Goal: Information Seeking & Learning: Learn about a topic

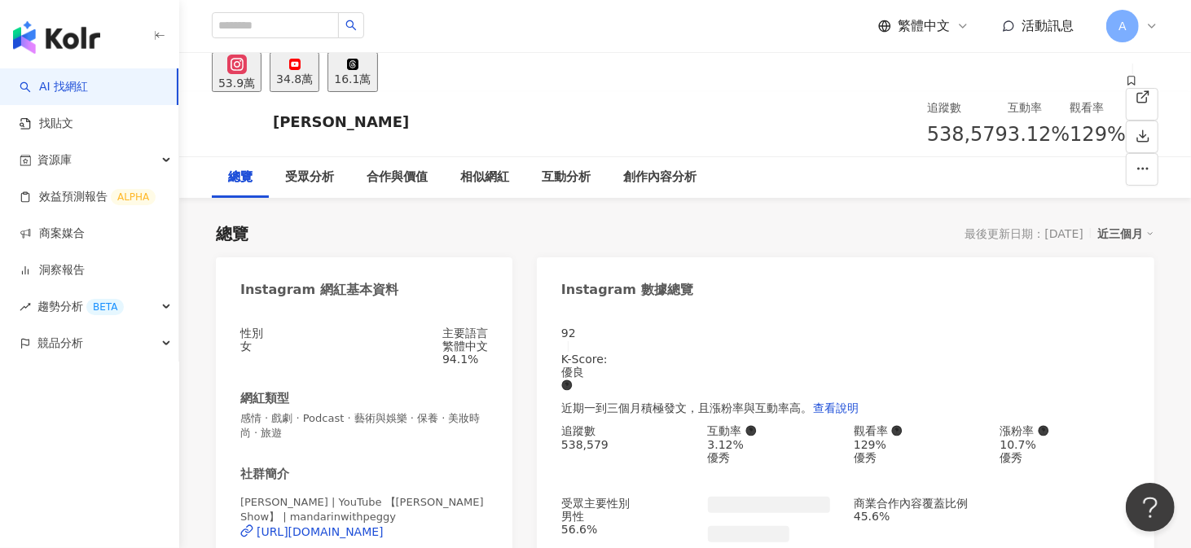
scroll to position [100, 0]
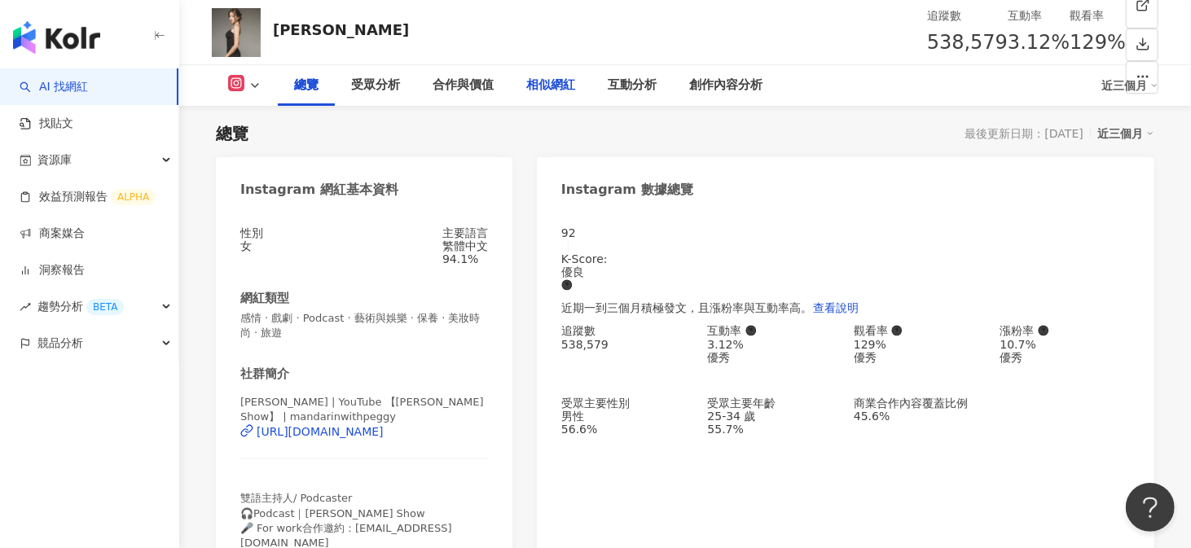
click at [562, 94] on div "相似網紅" at bounding box center [550, 86] width 49 height 20
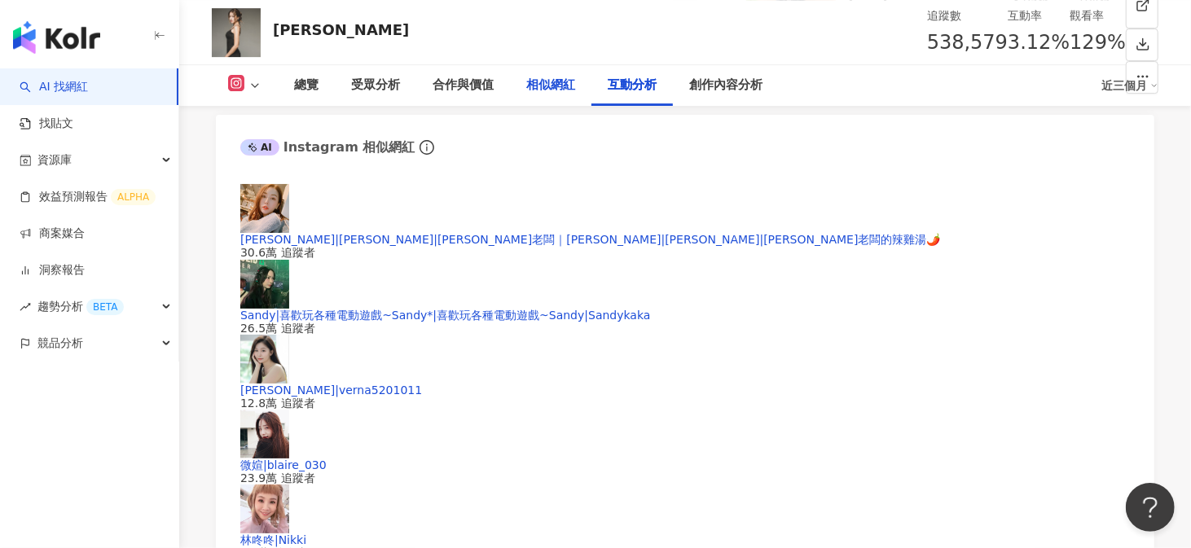
scroll to position [2999, 0]
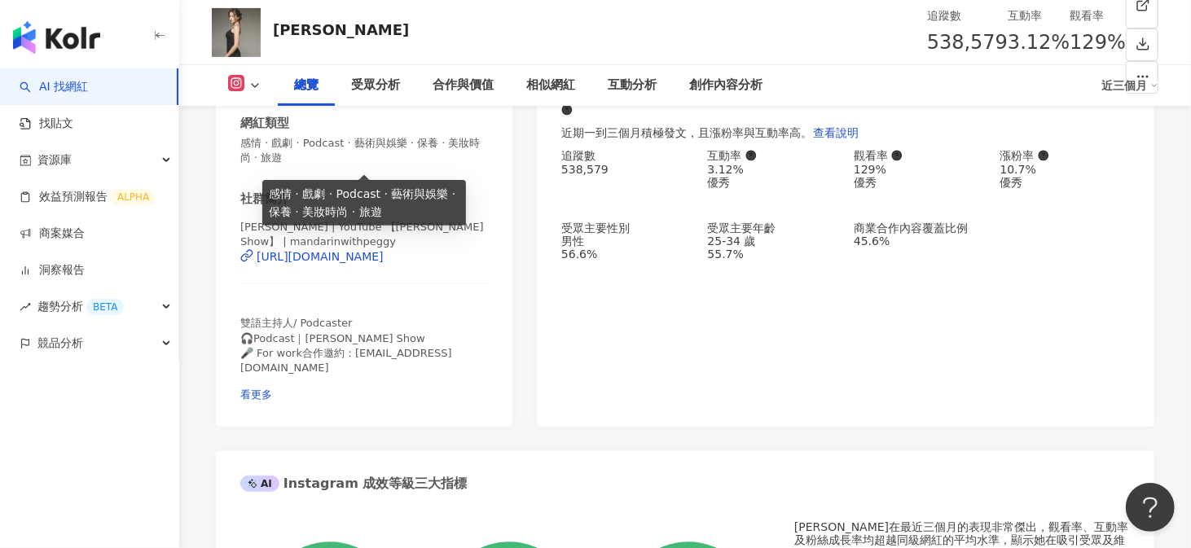
scroll to position [0, 0]
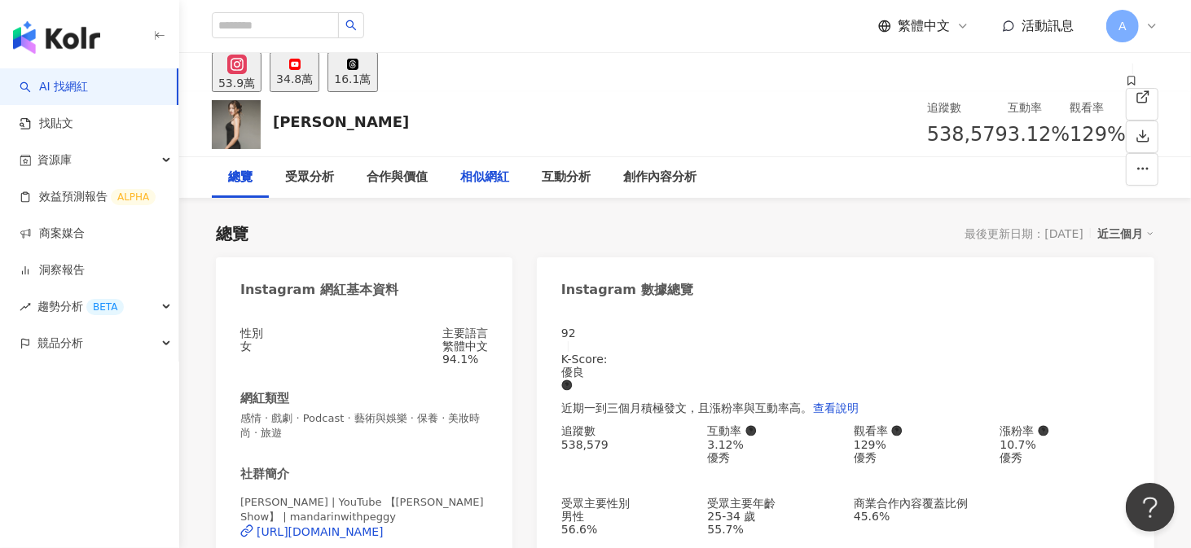
click at [501, 181] on div "相似網紅" at bounding box center [484, 178] width 49 height 20
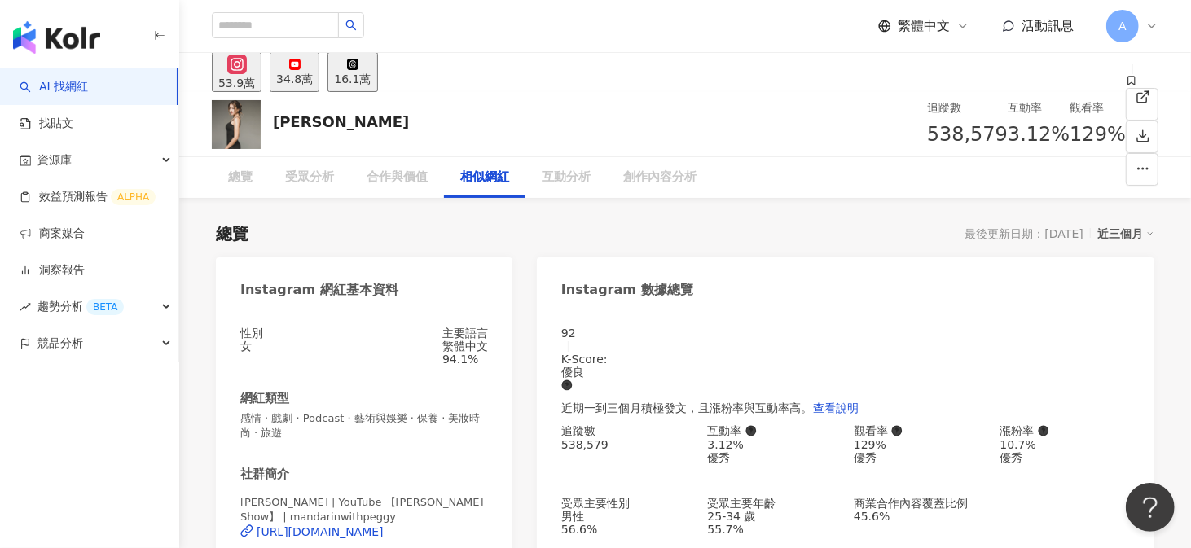
scroll to position [2673, 0]
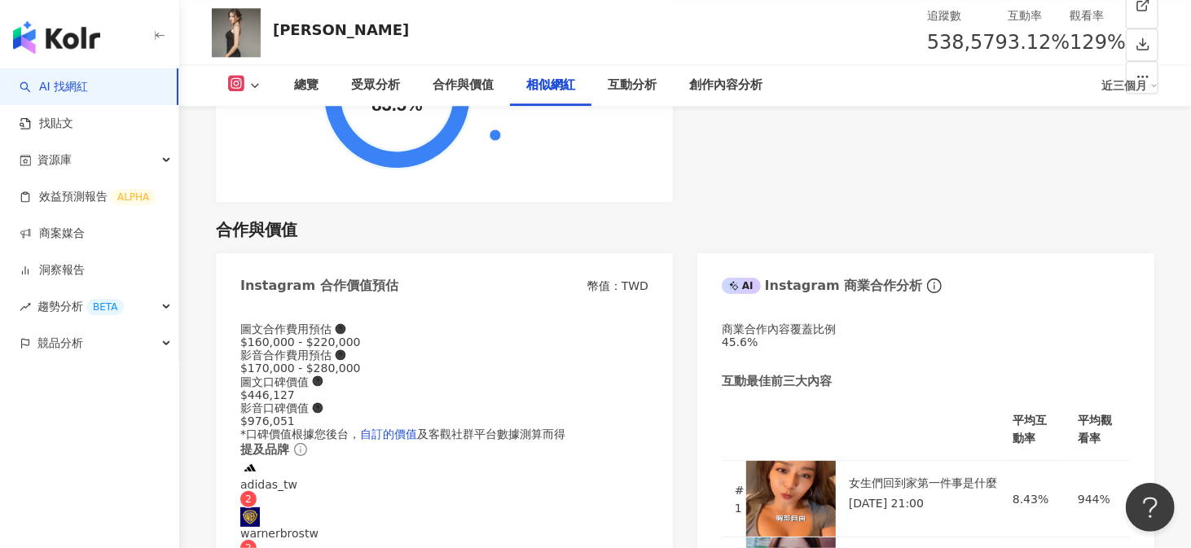
click at [257, 83] on icon at bounding box center [254, 85] width 13 height 13
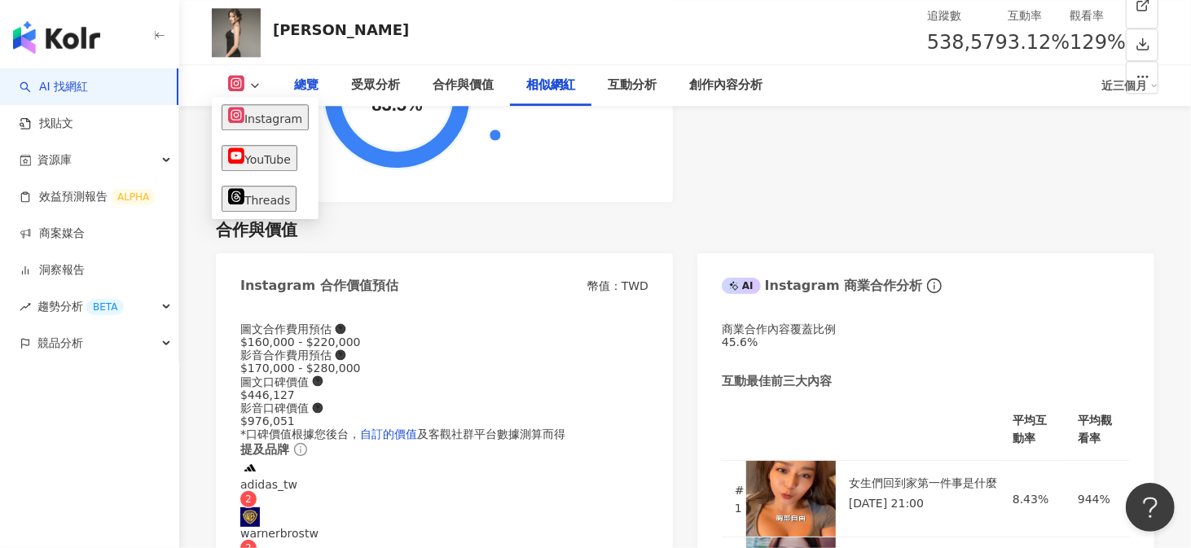
click at [292, 82] on div "總覽" at bounding box center [306, 85] width 57 height 41
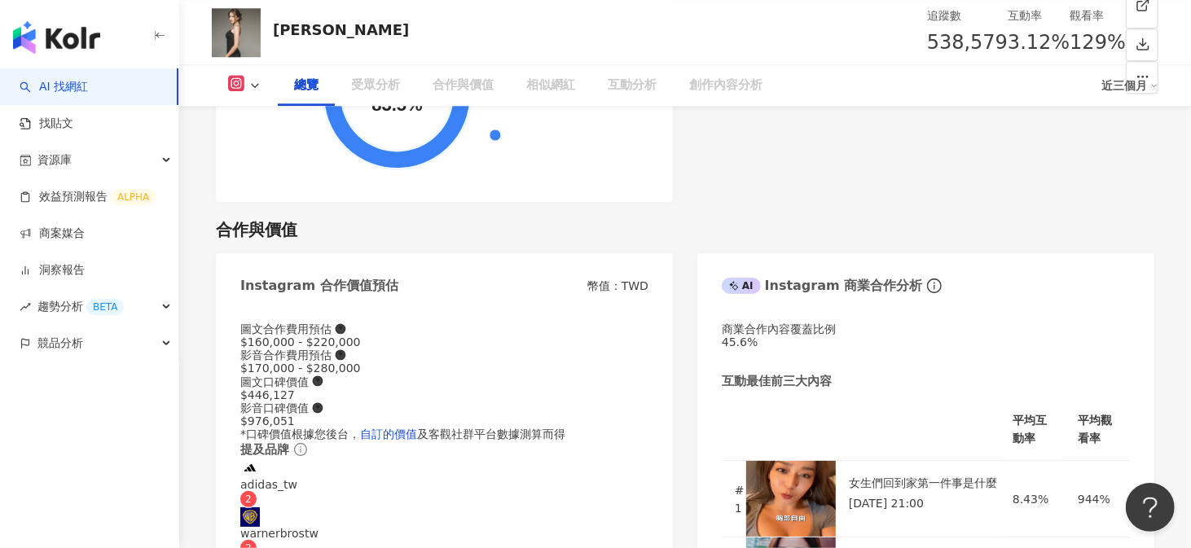
scroll to position [100, 0]
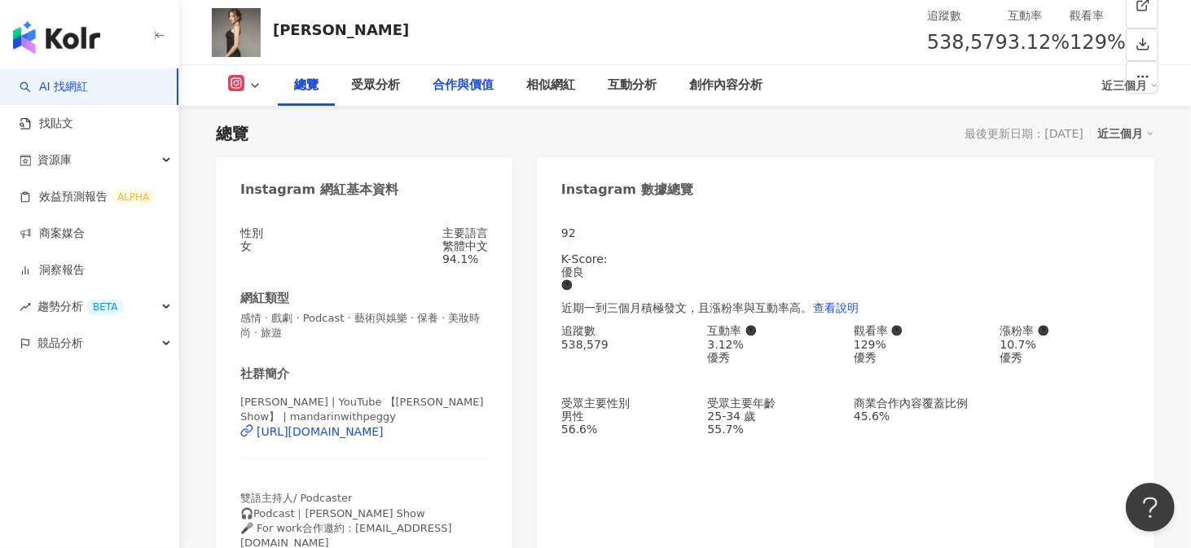
click at [472, 88] on div "合作與價值" at bounding box center [462, 86] width 61 height 20
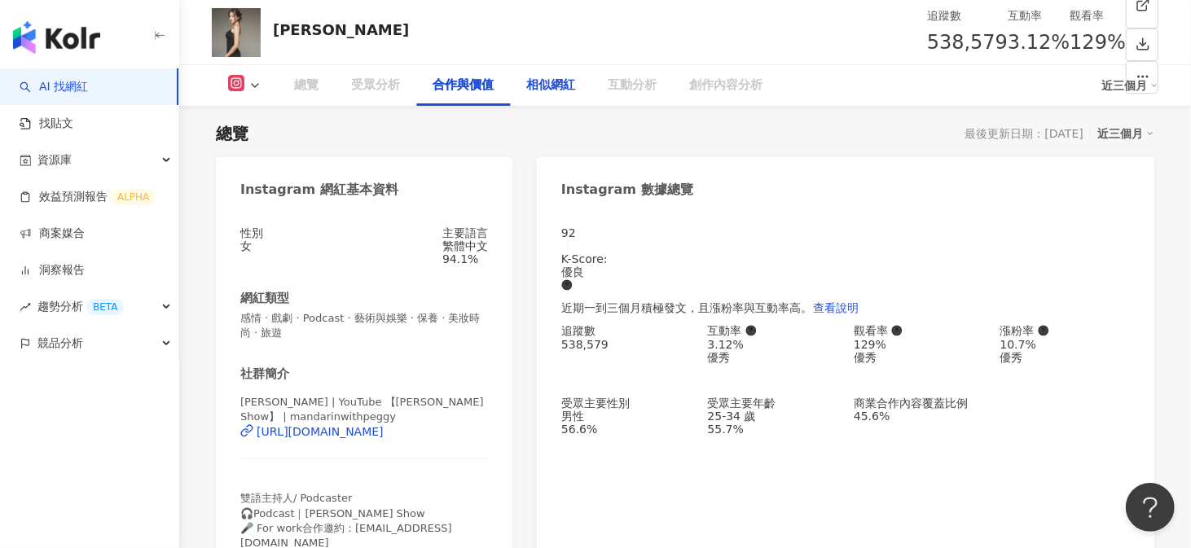
scroll to position [2212, 0]
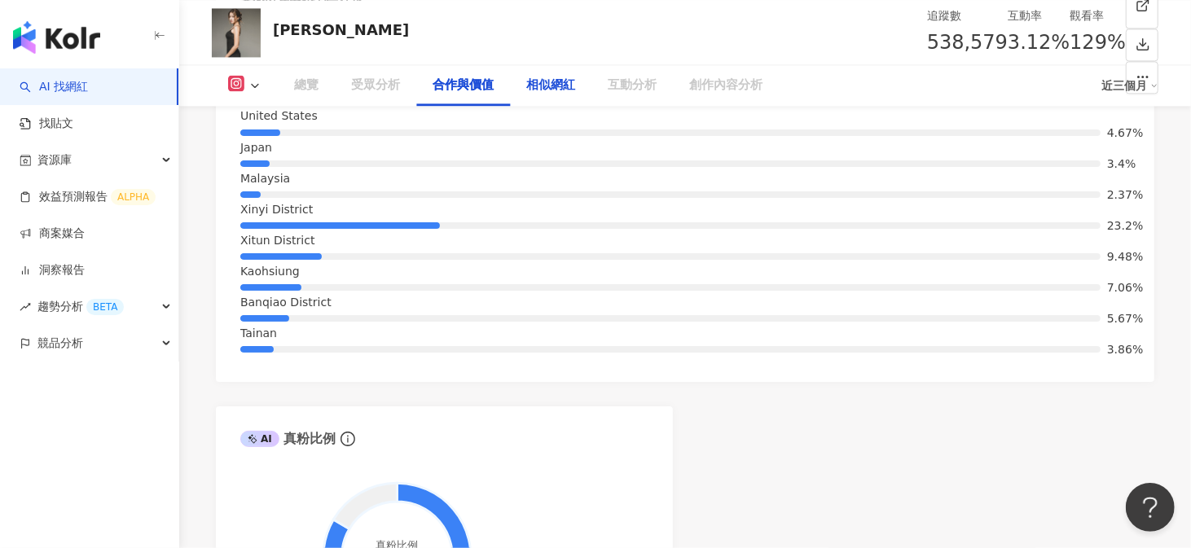
click at [533, 87] on div "相似網紅" at bounding box center [550, 86] width 49 height 20
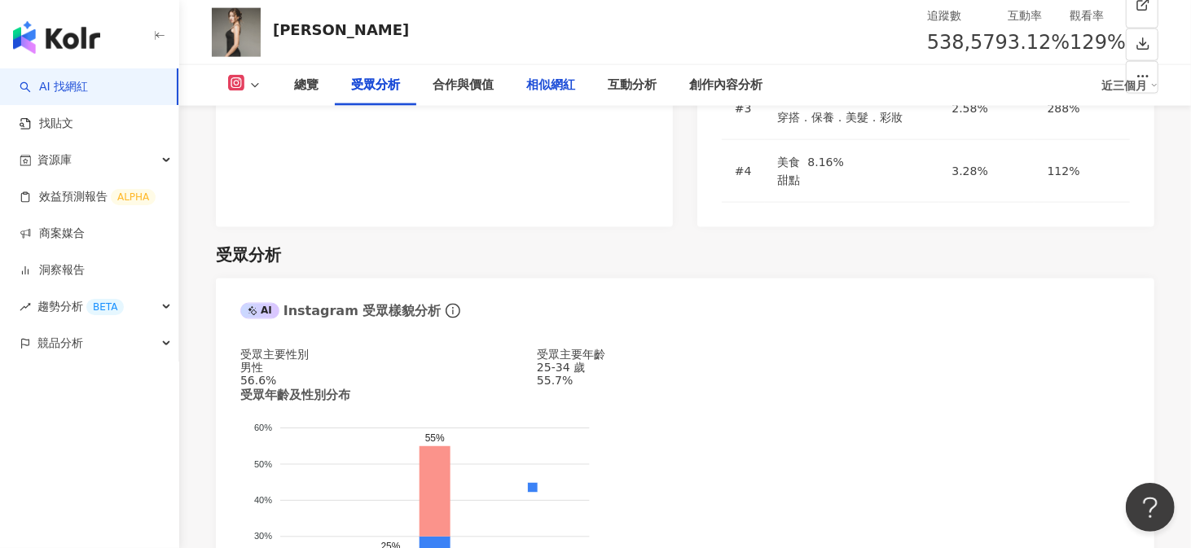
click at [564, 82] on div "相似網紅" at bounding box center [550, 86] width 49 height 20
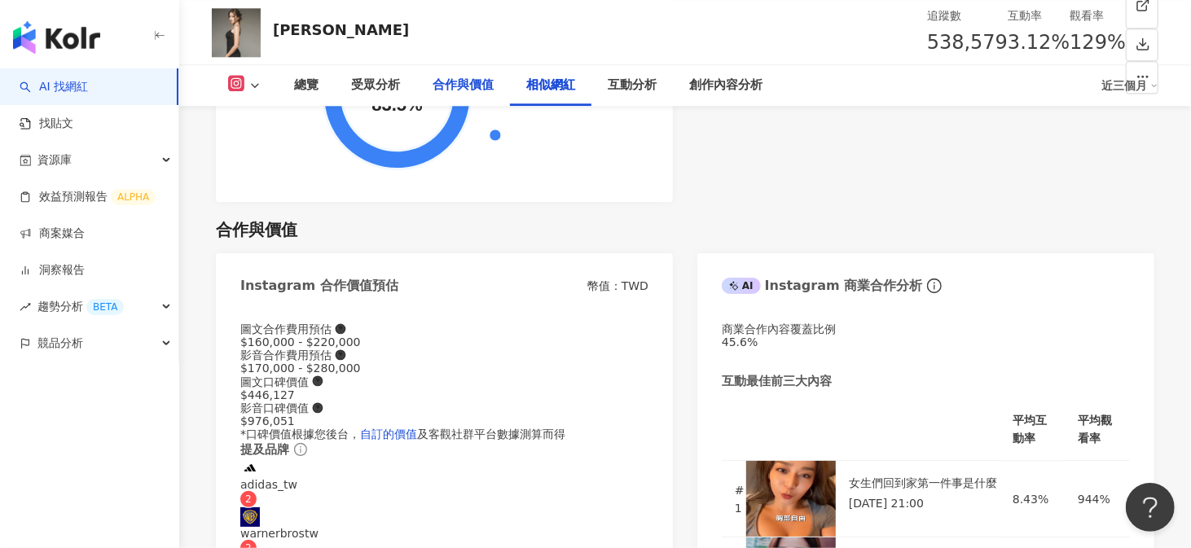
click at [450, 80] on div "合作與價值" at bounding box center [462, 86] width 61 height 20
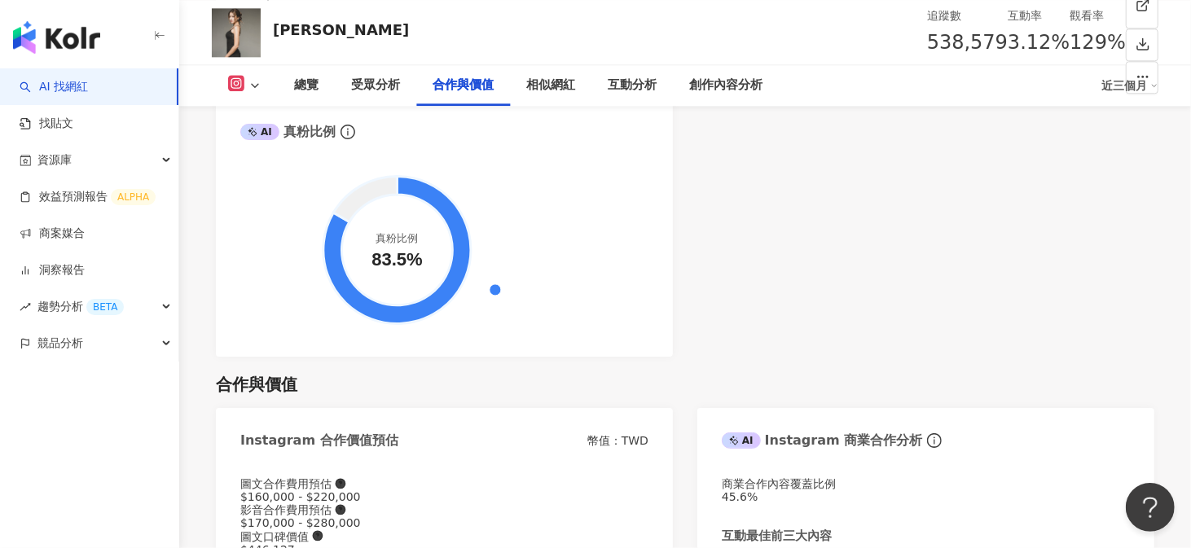
scroll to position [2619, 0]
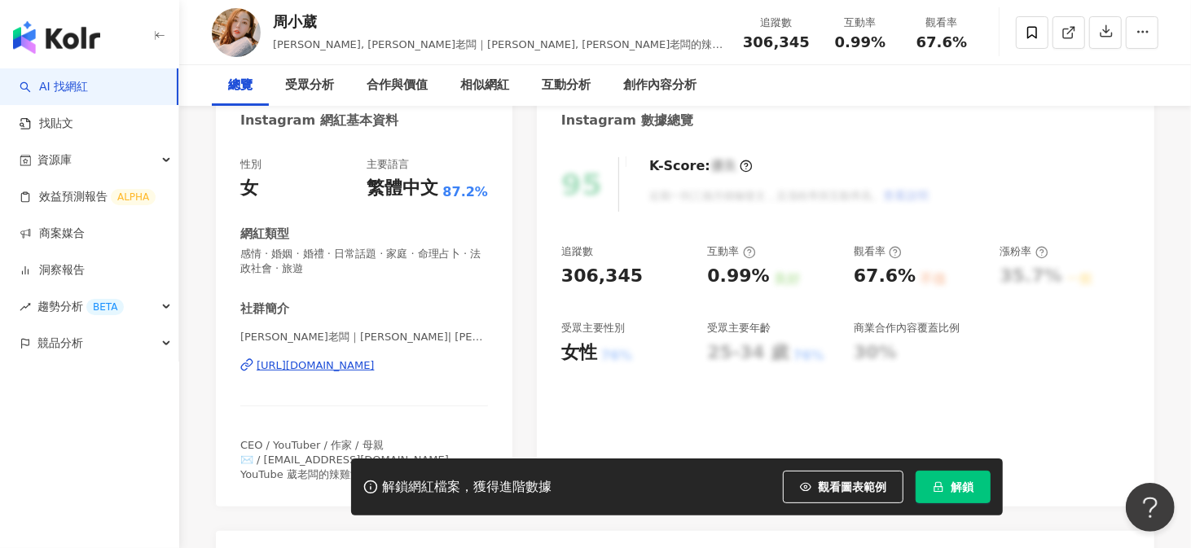
scroll to position [326, 0]
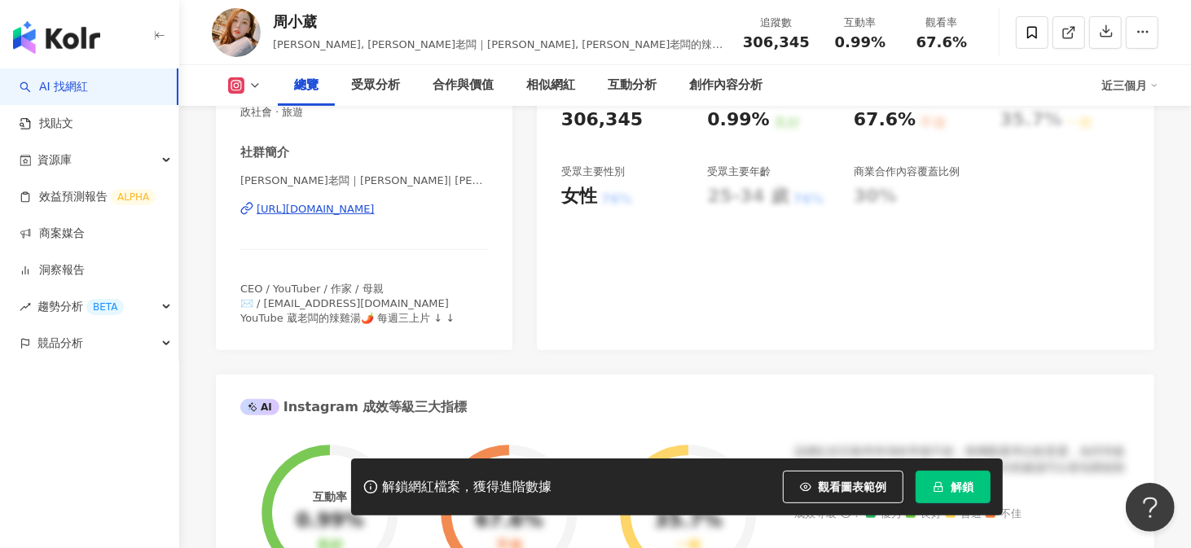
click at [375, 208] on div "https://www.instagram.com/mayukichou/" at bounding box center [316, 209] width 118 height 15
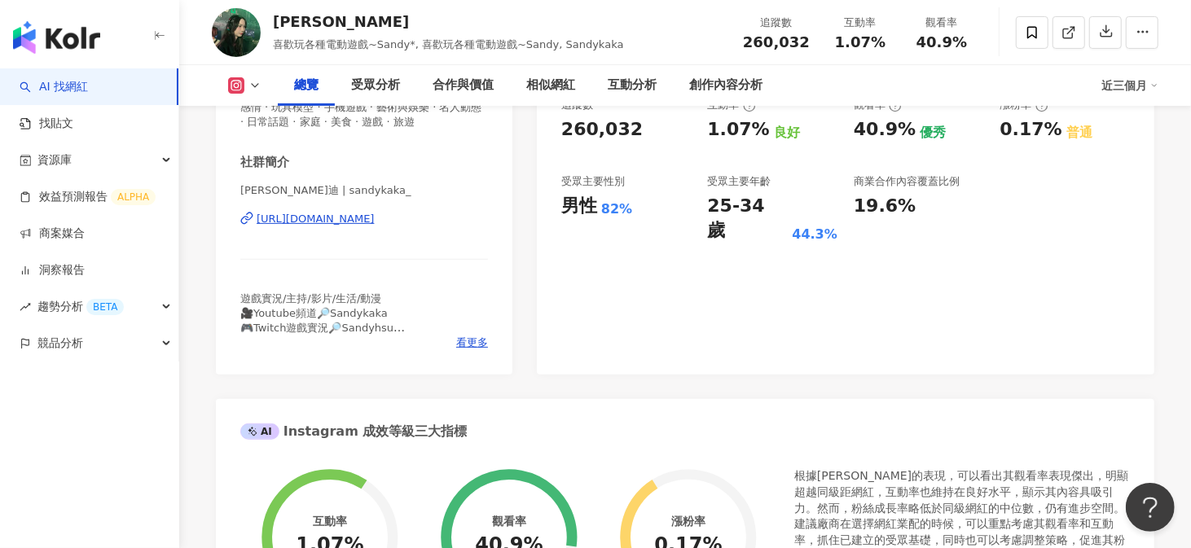
scroll to position [407, 0]
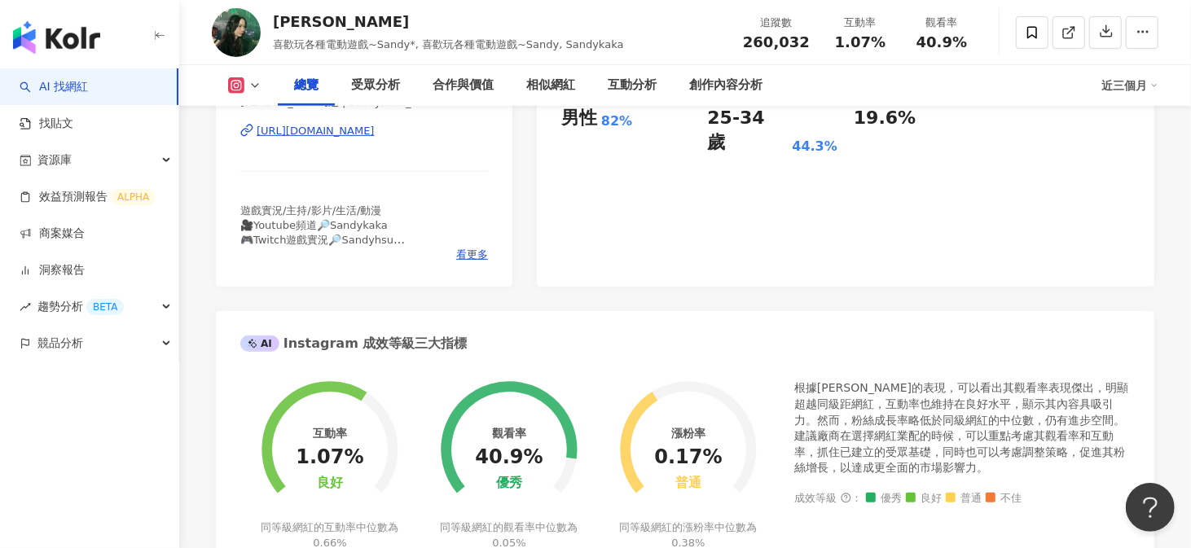
click at [323, 132] on div "https://www.instagram.com/sandykaka_/" at bounding box center [316, 131] width 118 height 15
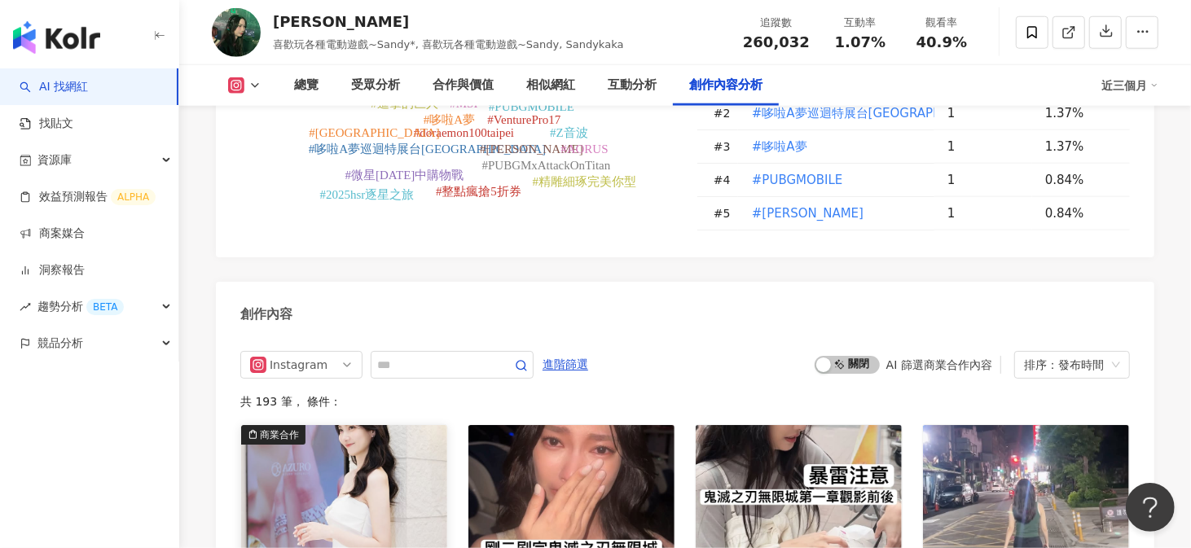
scroll to position [4886, 0]
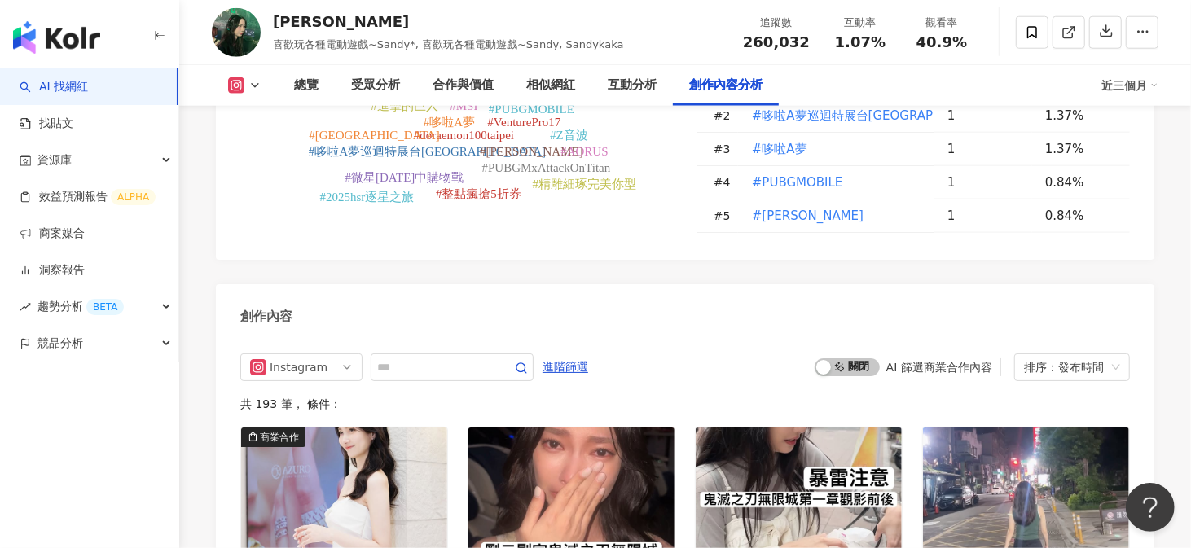
click at [906, 362] on div "AI 篩選商業合作內容" at bounding box center [939, 367] width 106 height 13
click at [1051, 363] on div "排序：發布時間" at bounding box center [1064, 367] width 81 height 26
click at [952, 364] on div "AI 篩選商業合作內容" at bounding box center [939, 367] width 106 height 13
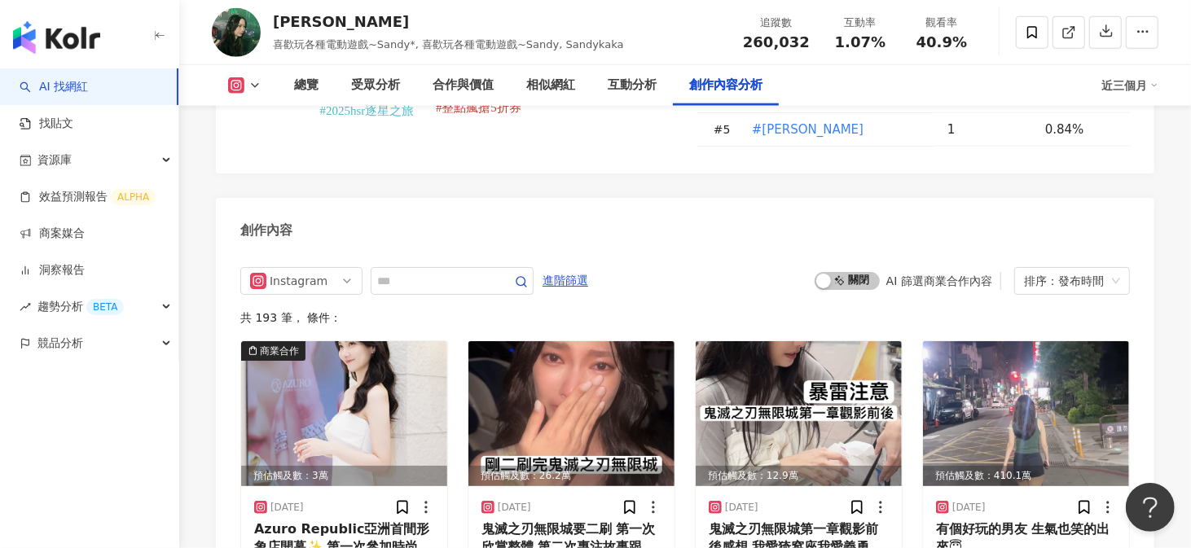
scroll to position [4967, 0]
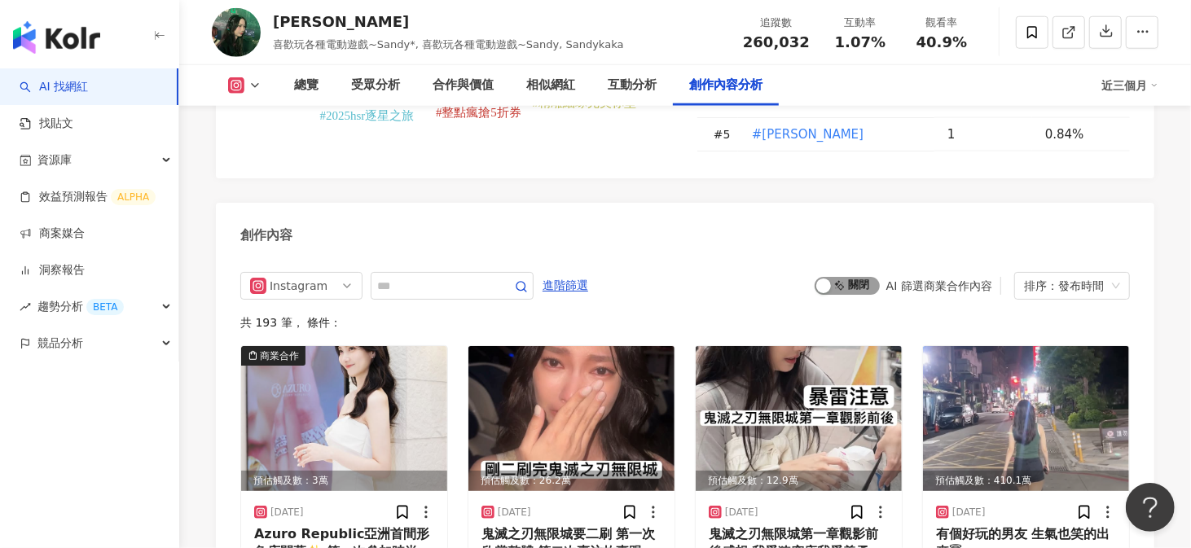
click at [841, 287] on span "啟動 關閉" at bounding box center [846, 286] width 65 height 18
click at [833, 281] on span "啟動 關閉" at bounding box center [846, 286] width 65 height 18
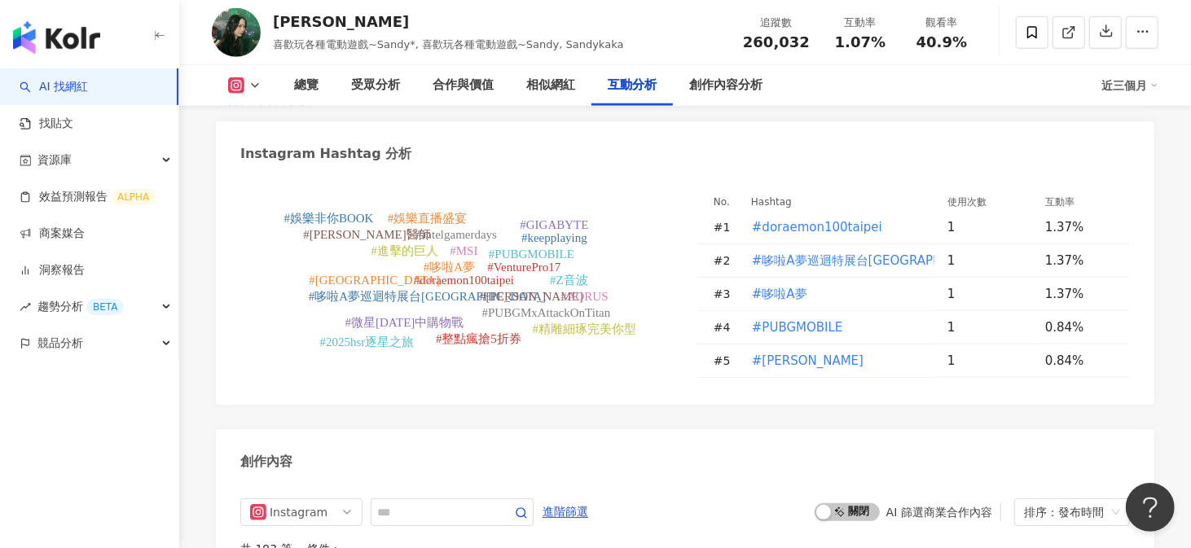
scroll to position [4651, 0]
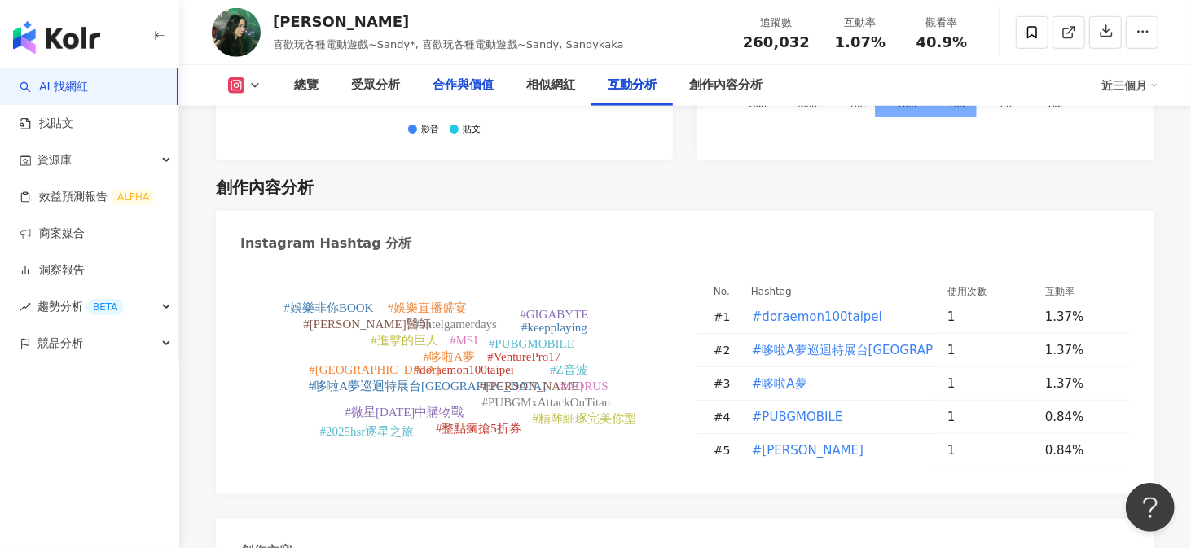
click at [472, 87] on div "合作與價值" at bounding box center [462, 86] width 61 height 20
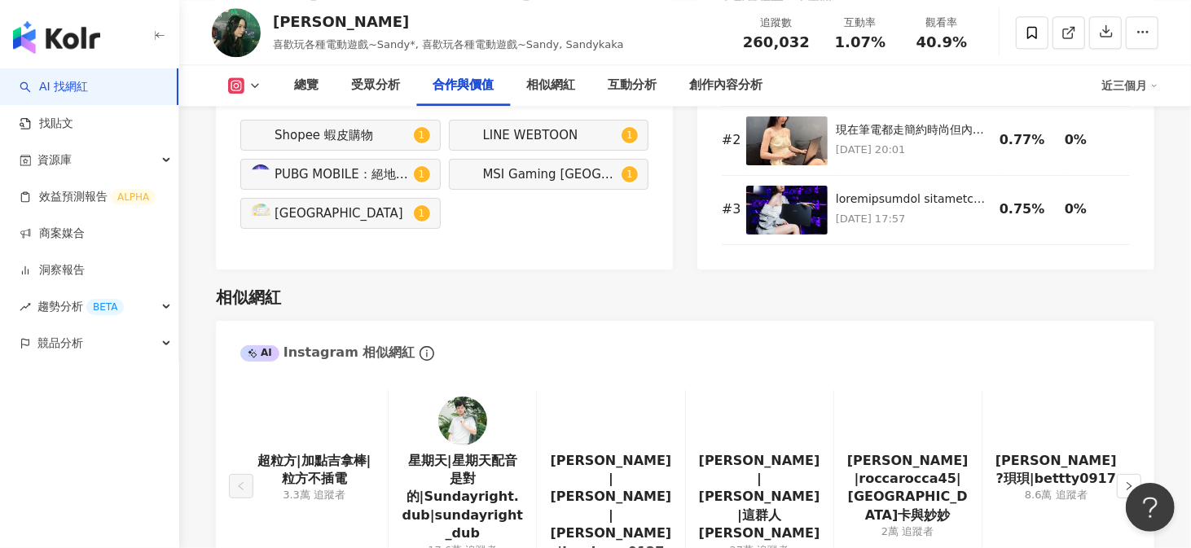
scroll to position [2622, 0]
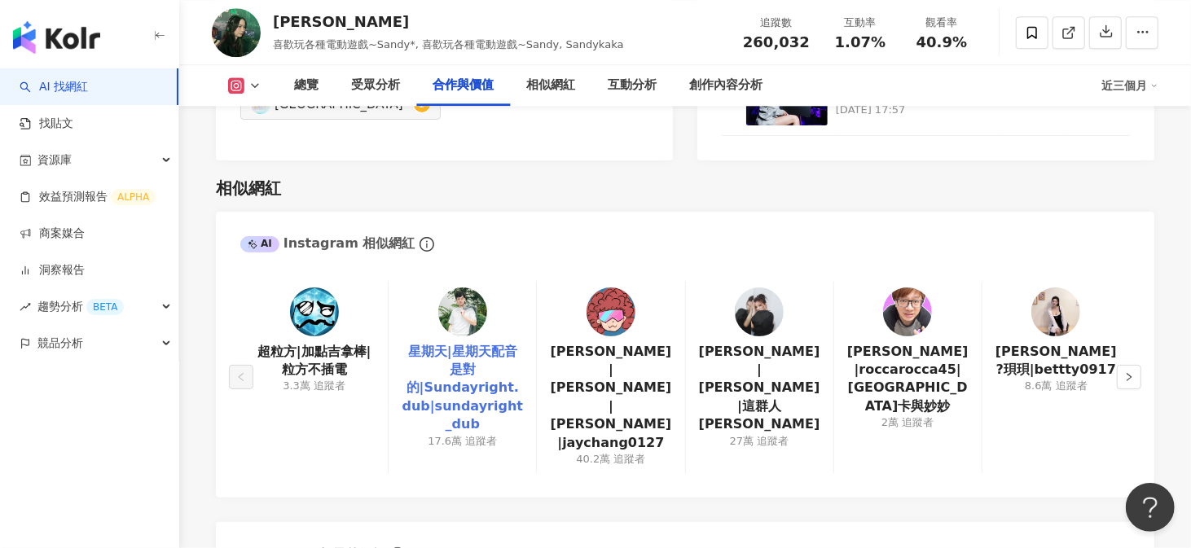
click at [426, 346] on link "星期天|星期天配音是對的|Sundayright.dub|sundayright_dub" at bounding box center [461, 388] width 121 height 91
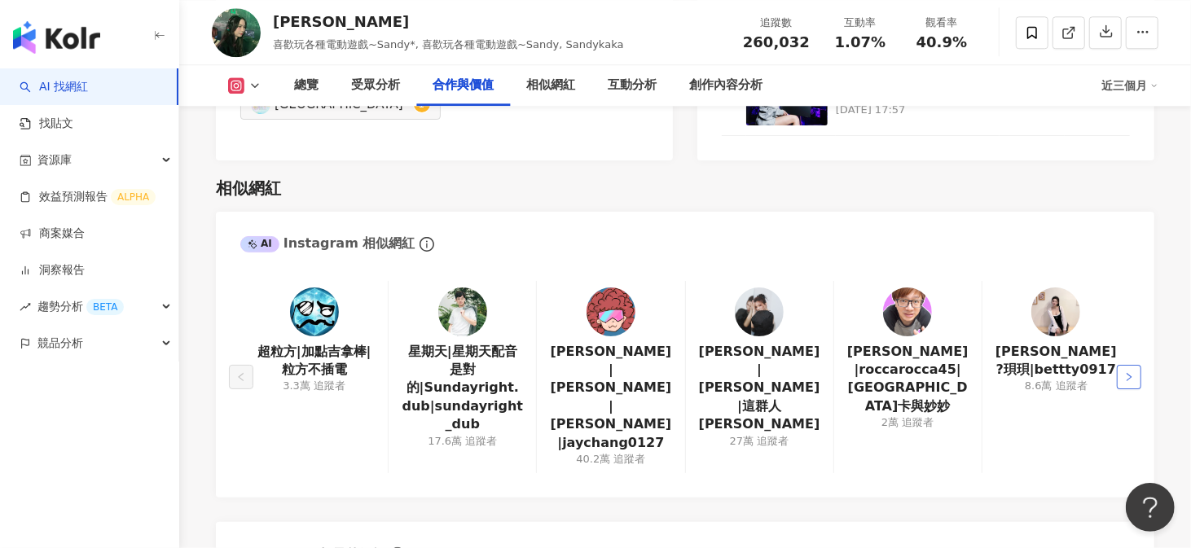
click at [1131, 372] on icon "right" at bounding box center [1129, 377] width 10 height 10
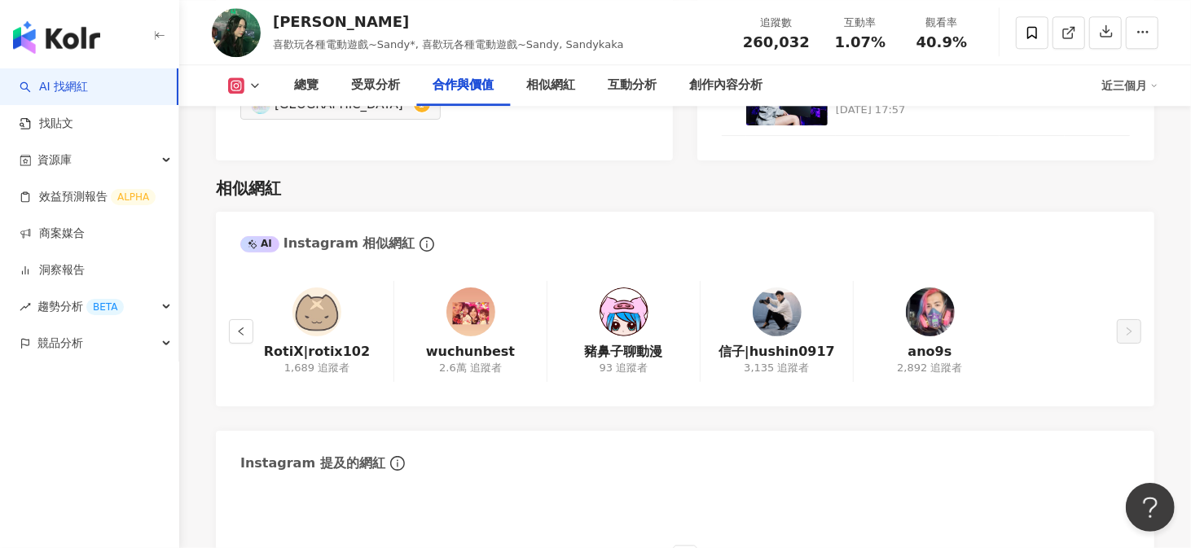
click at [1131, 364] on div "RotiX|rotix102 1,689 追蹤者 wuchunbest 2.6萬 追蹤者 豬鼻子聊動漫 93 追蹤者 信子|hushin0917 3,135 …" at bounding box center [685, 336] width 938 height 143
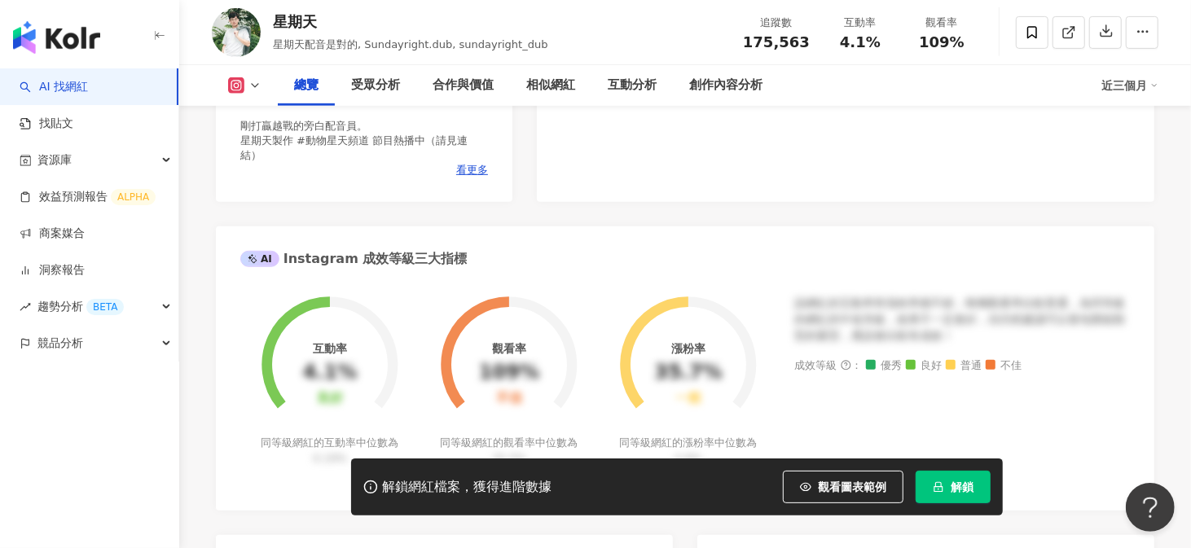
scroll to position [81, 0]
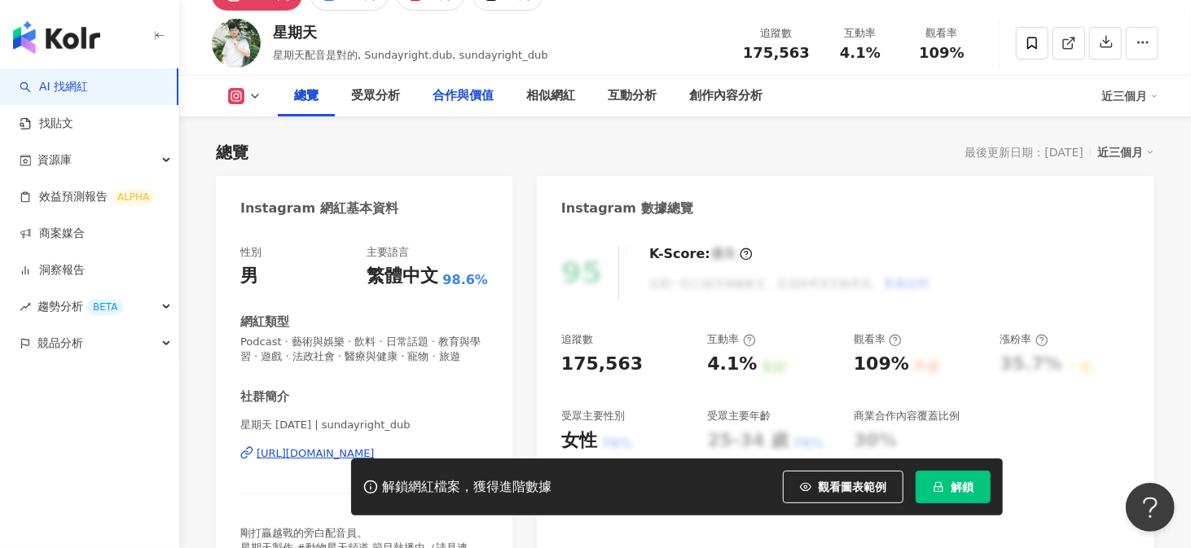
click at [467, 96] on div "合作與價值" at bounding box center [462, 96] width 61 height 20
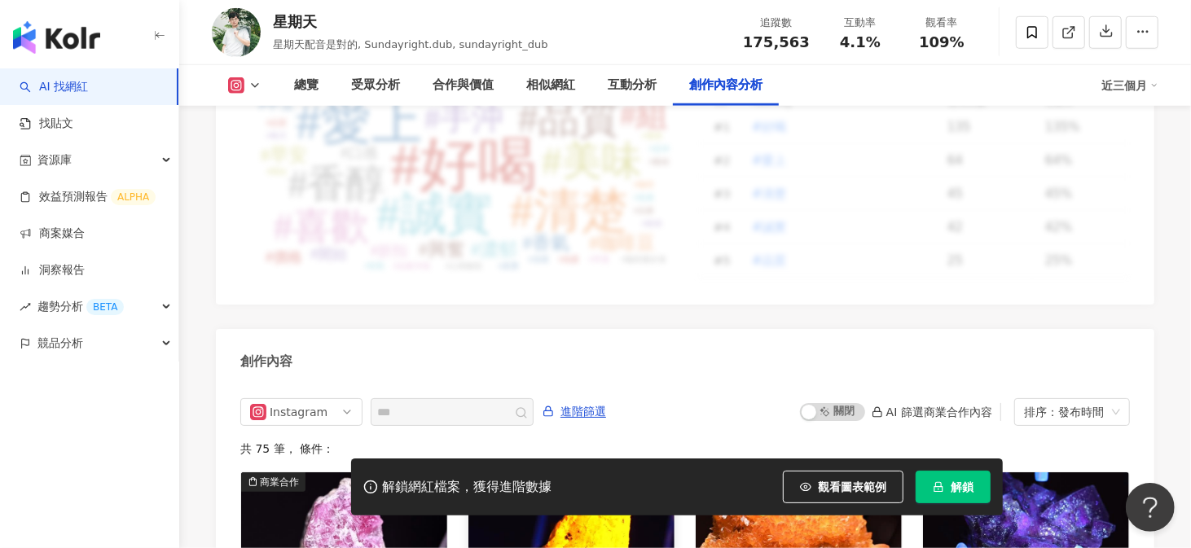
scroll to position [4921, 0]
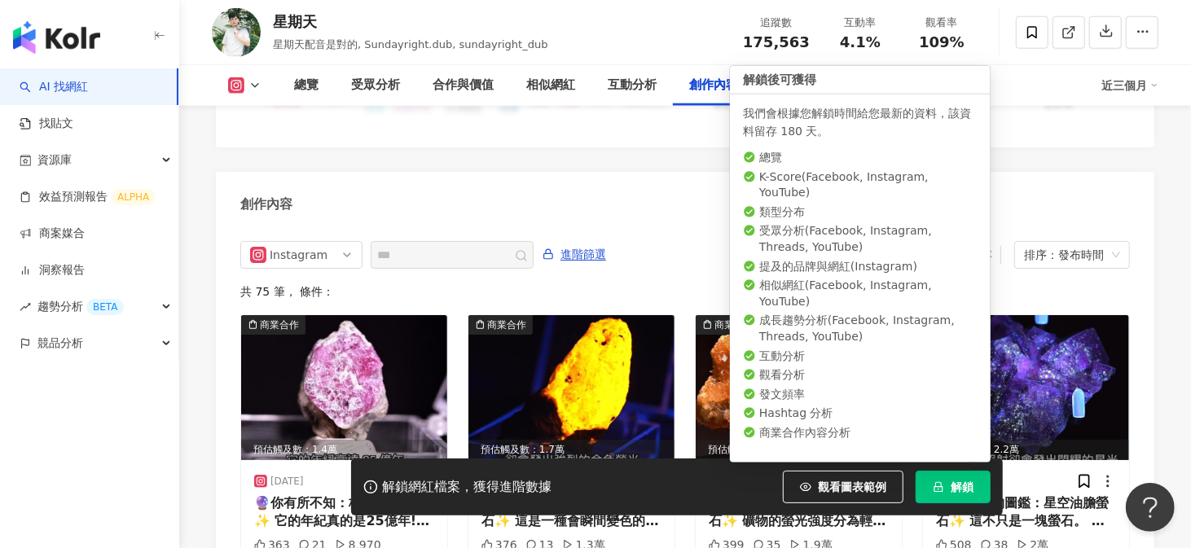
click at [949, 483] on button "解鎖" at bounding box center [952, 487] width 75 height 33
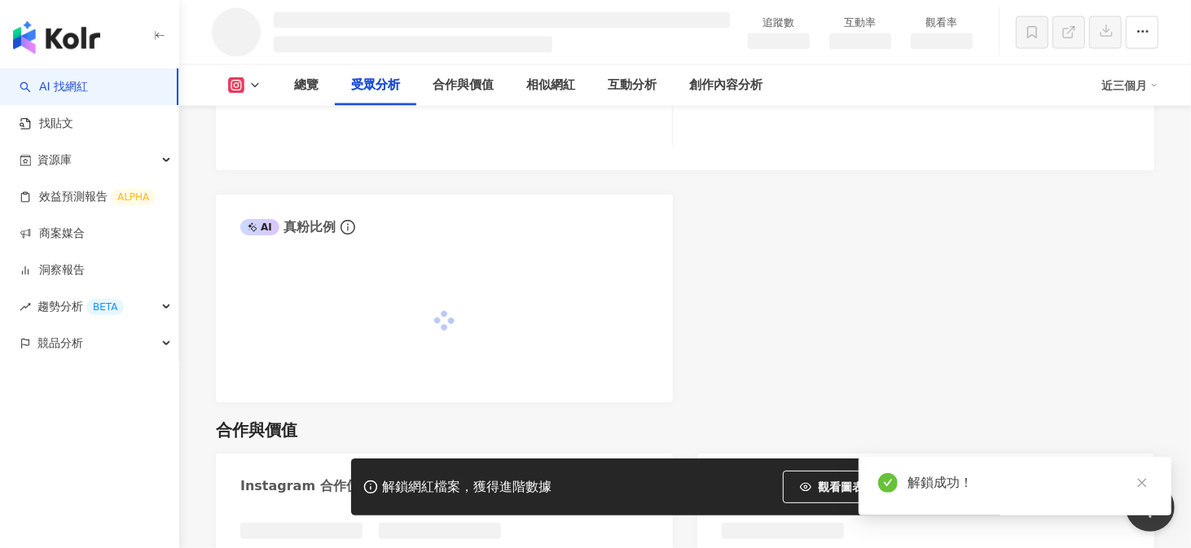
scroll to position [1512, 0]
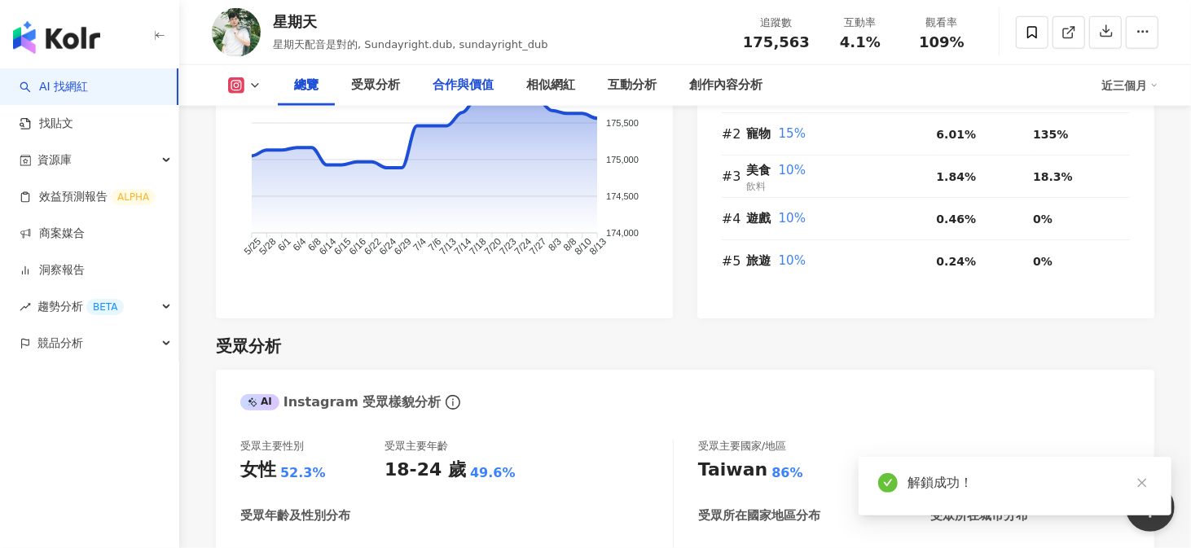
scroll to position [1191, 0]
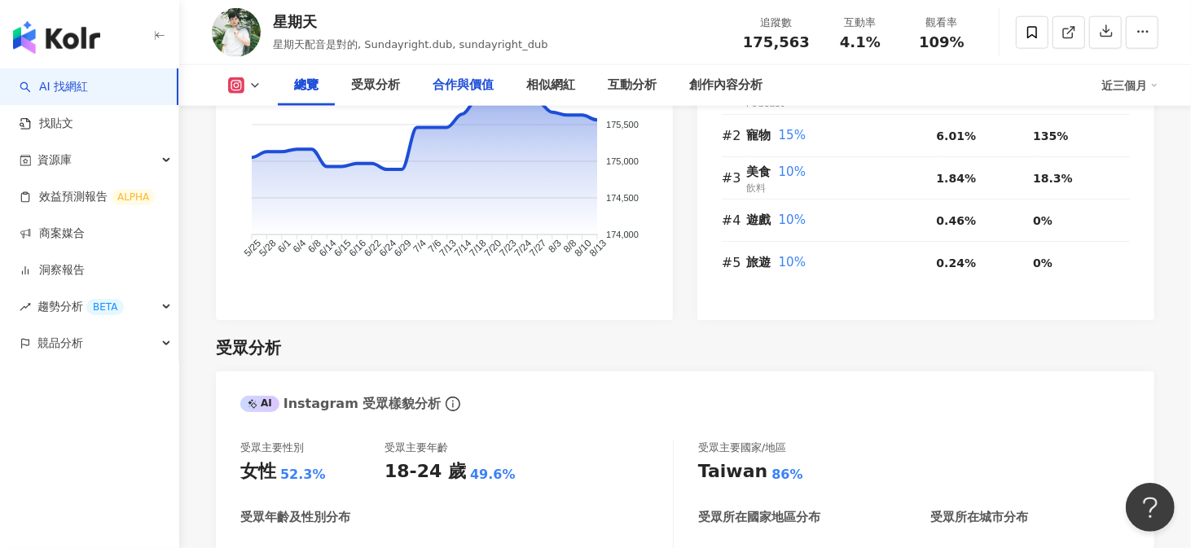
click at [467, 93] on div "合作與價值" at bounding box center [462, 86] width 61 height 20
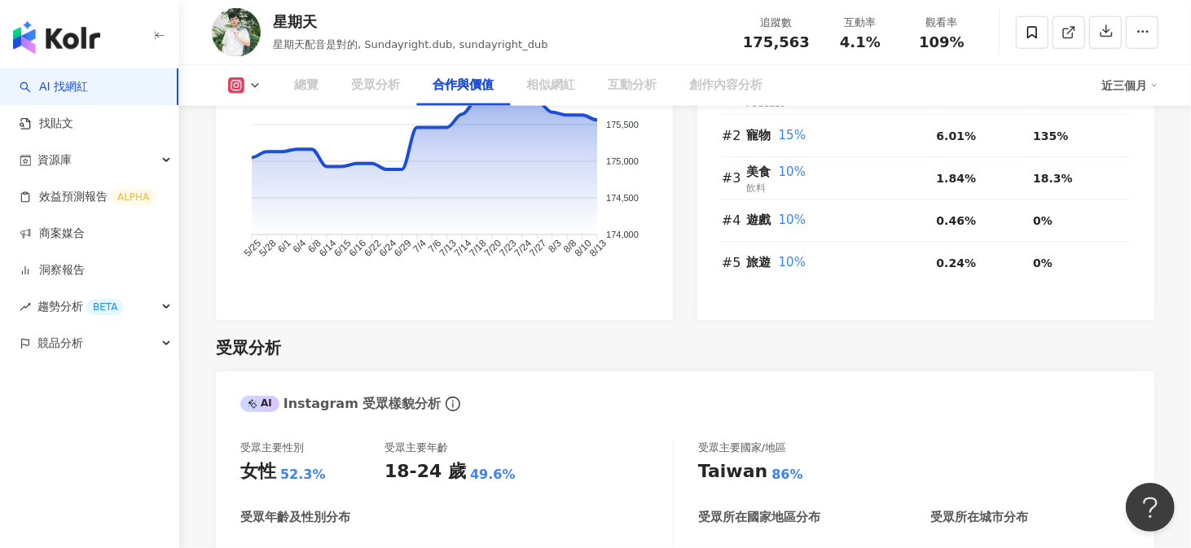
scroll to position [2212, 0]
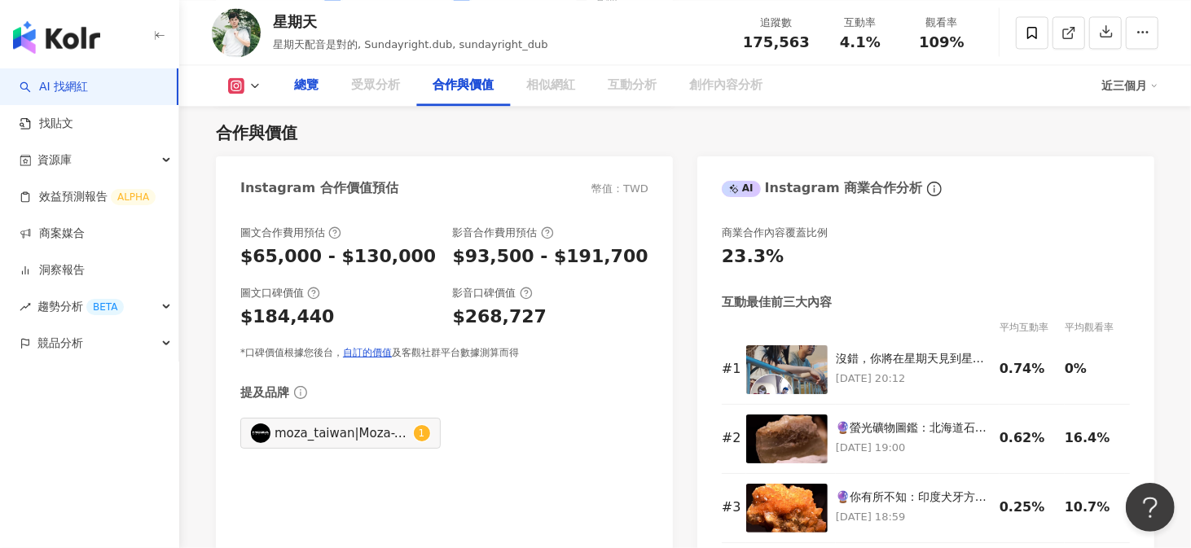
click at [314, 91] on div "總覽" at bounding box center [306, 86] width 24 height 20
click at [309, 83] on div "總覽" at bounding box center [306, 86] width 24 height 20
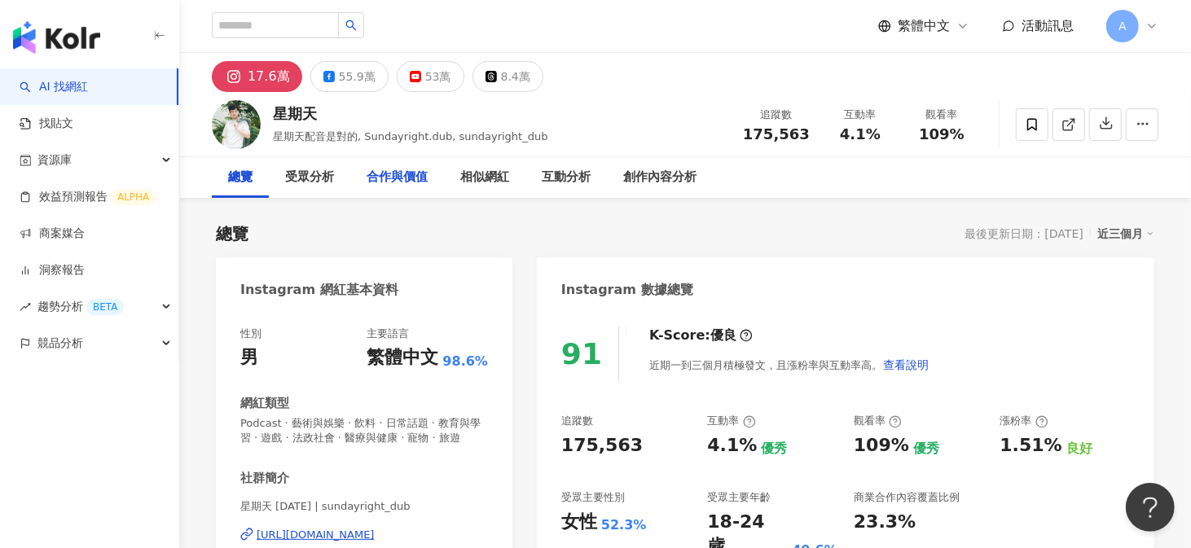
click at [420, 183] on div "合作與價值" at bounding box center [396, 178] width 61 height 20
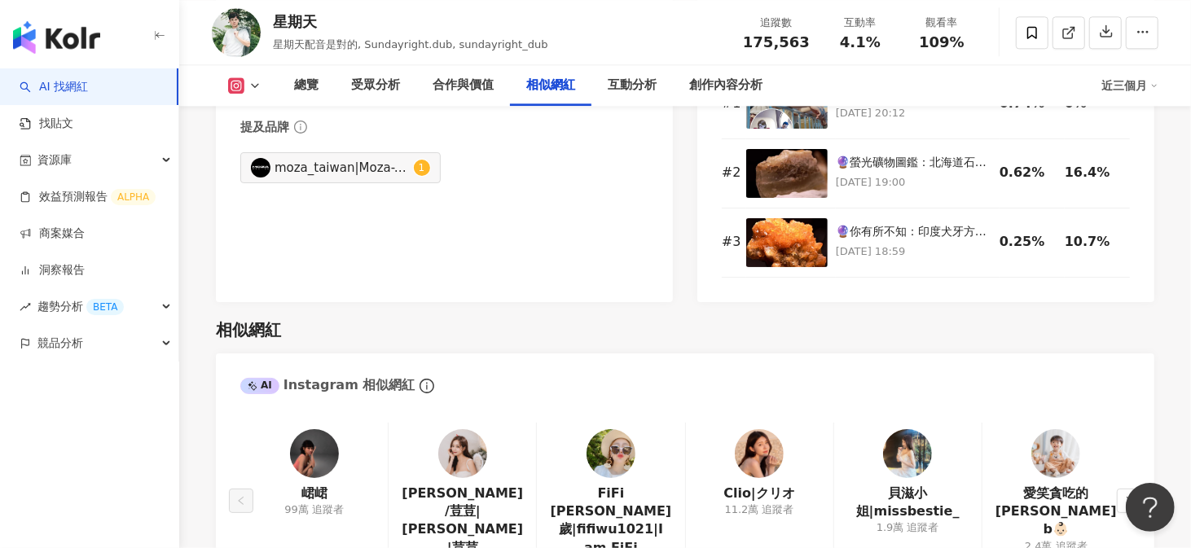
scroll to position [2700, 0]
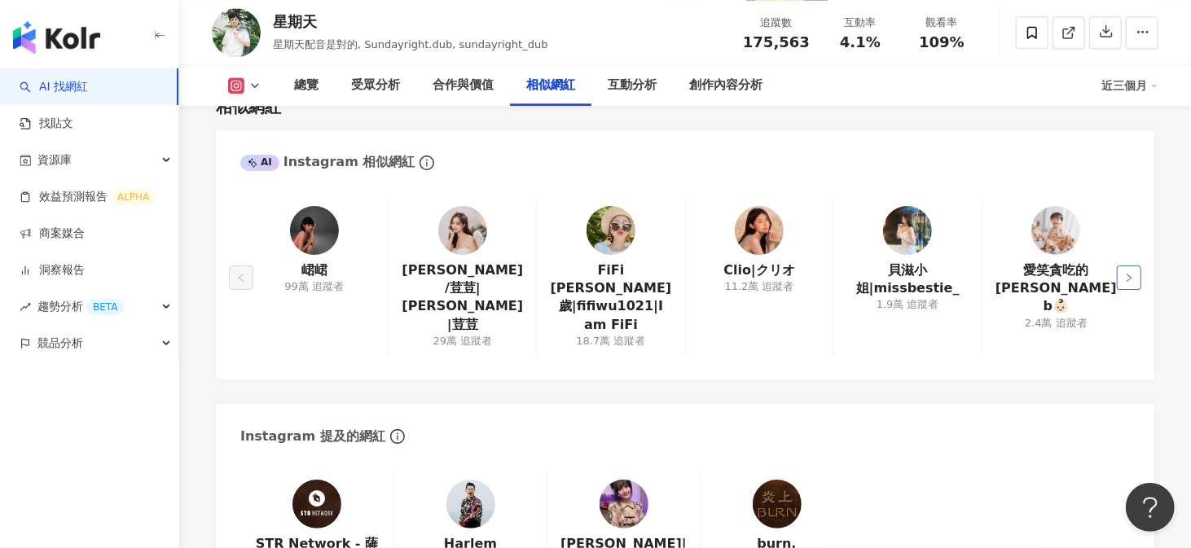
click at [1130, 273] on icon "right" at bounding box center [1128, 277] width 5 height 8
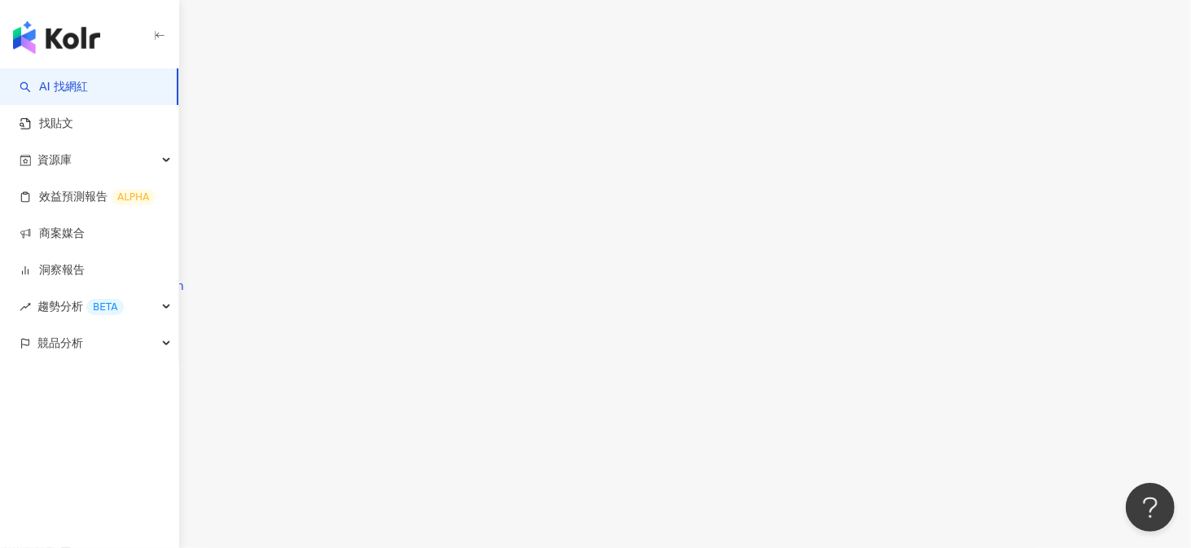
scroll to position [4414, 0]
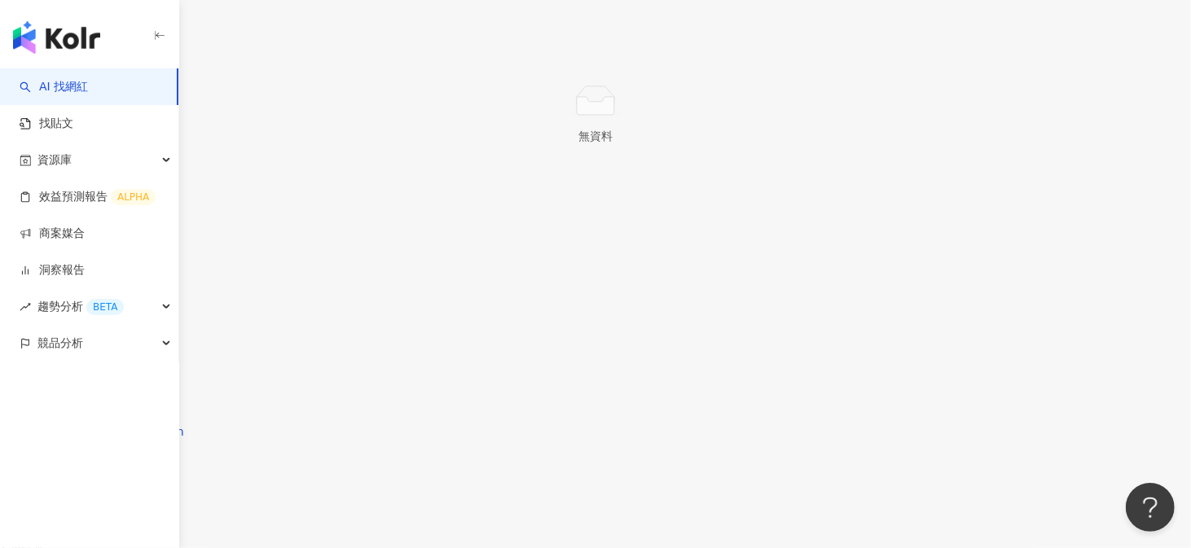
scroll to position [3921, 0]
